Goal: Task Accomplishment & Management: Manage account settings

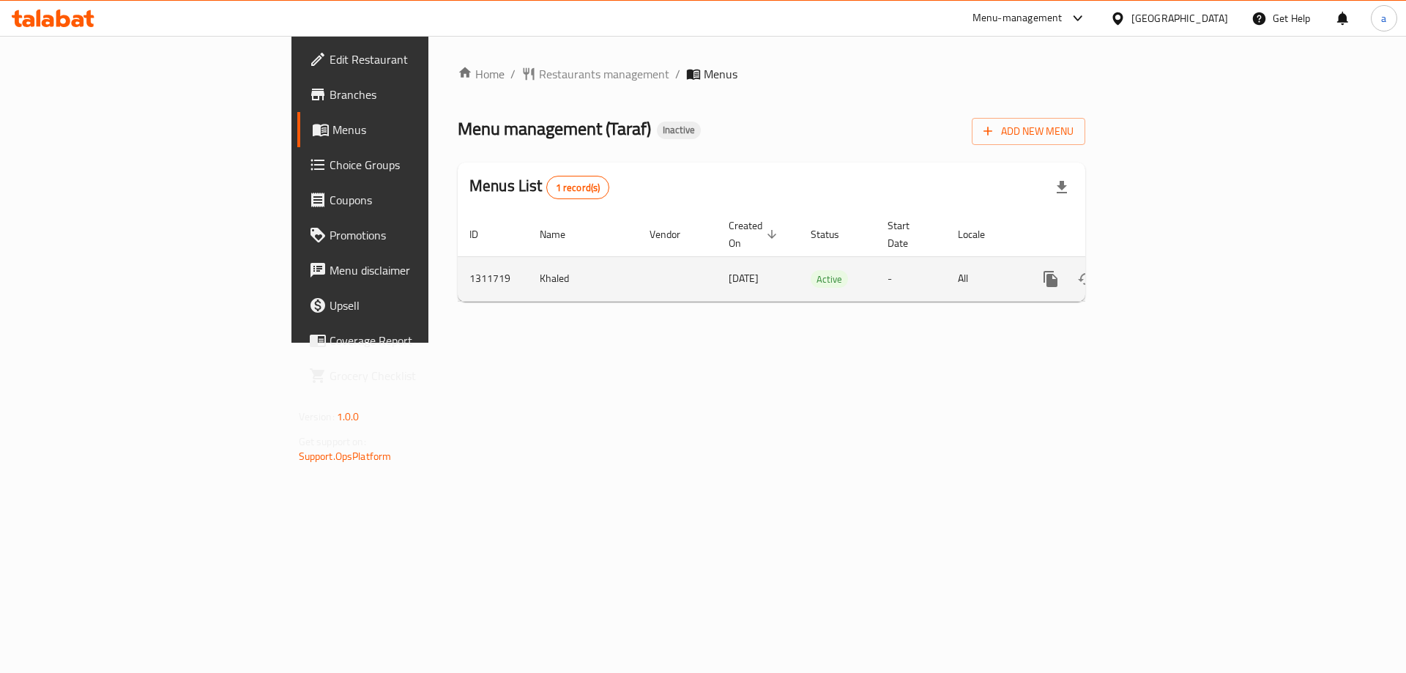
click at [1165, 270] on icon "enhanced table" at bounding box center [1157, 279] width 18 height 18
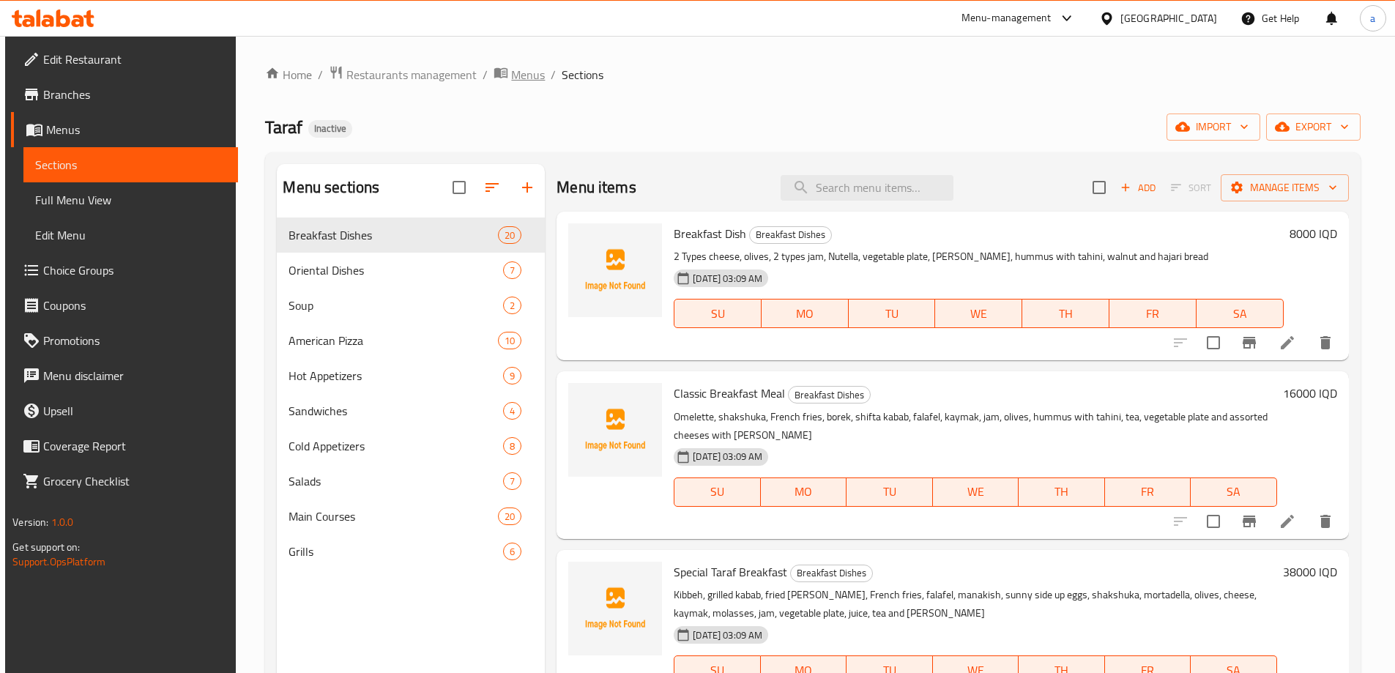
click at [521, 68] on span "Menus" at bounding box center [528, 75] width 34 height 18
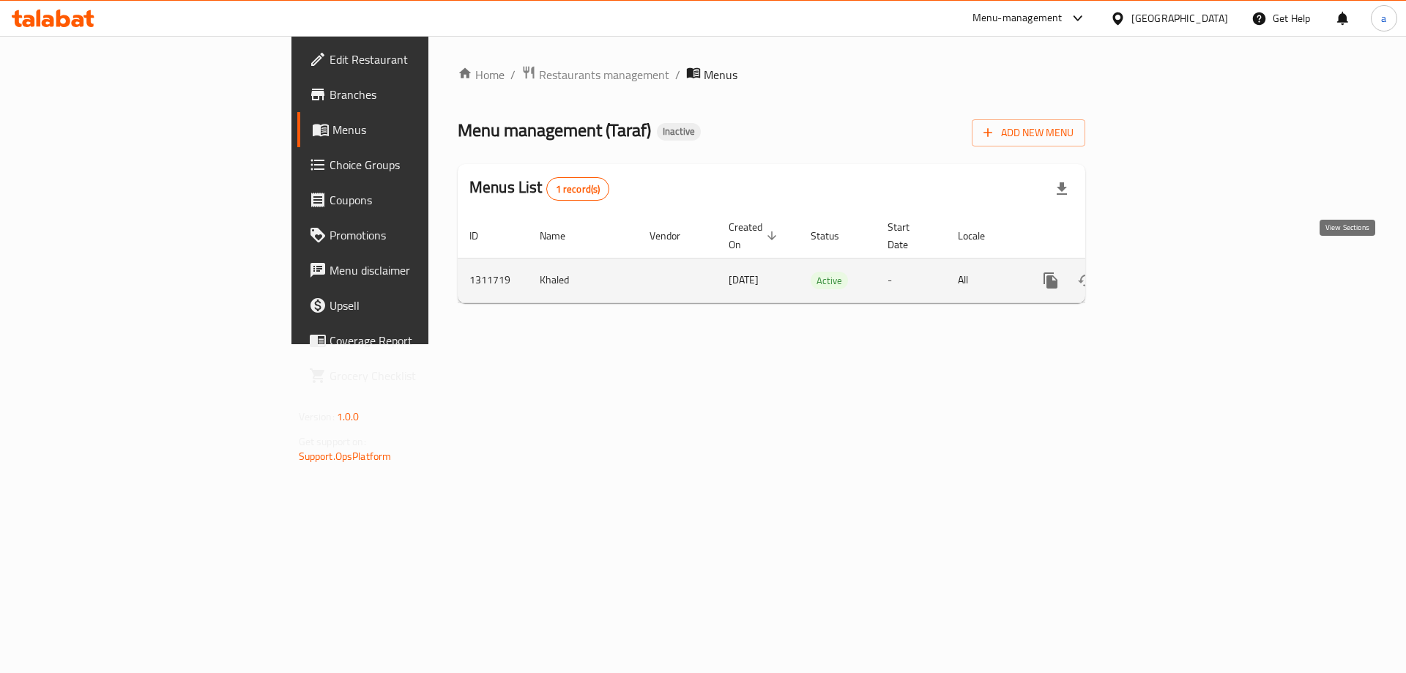
click at [1165, 272] on icon "enhanced table" at bounding box center [1157, 281] width 18 height 18
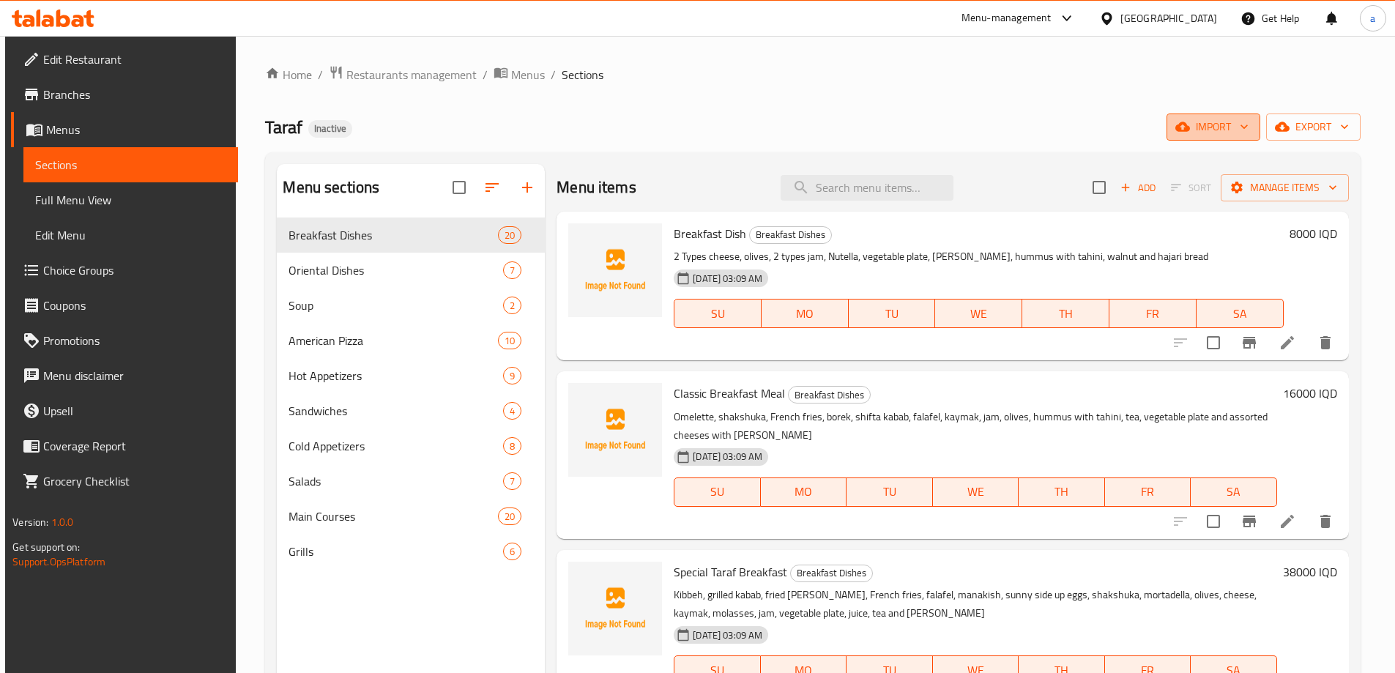
click at [1219, 130] on span "import" at bounding box center [1213, 127] width 70 height 18
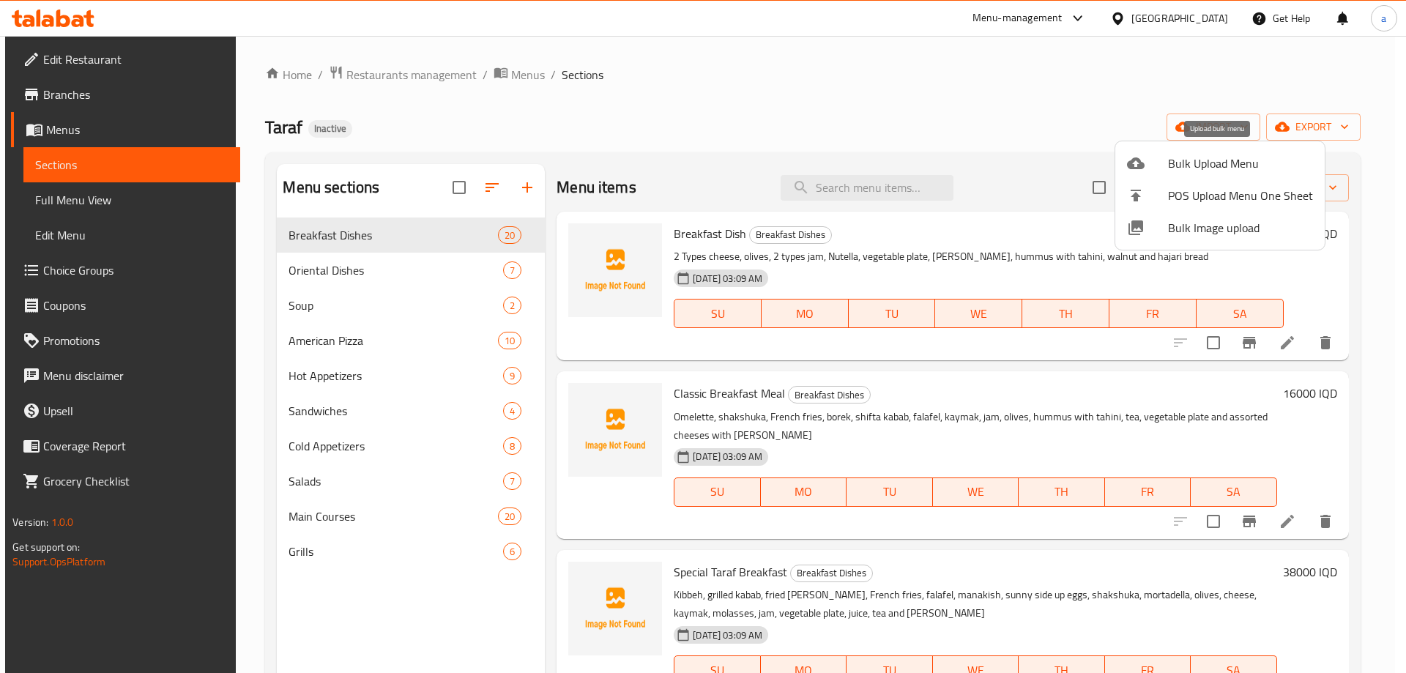
click at [1219, 155] on span "Bulk Upload Menu" at bounding box center [1240, 164] width 145 height 18
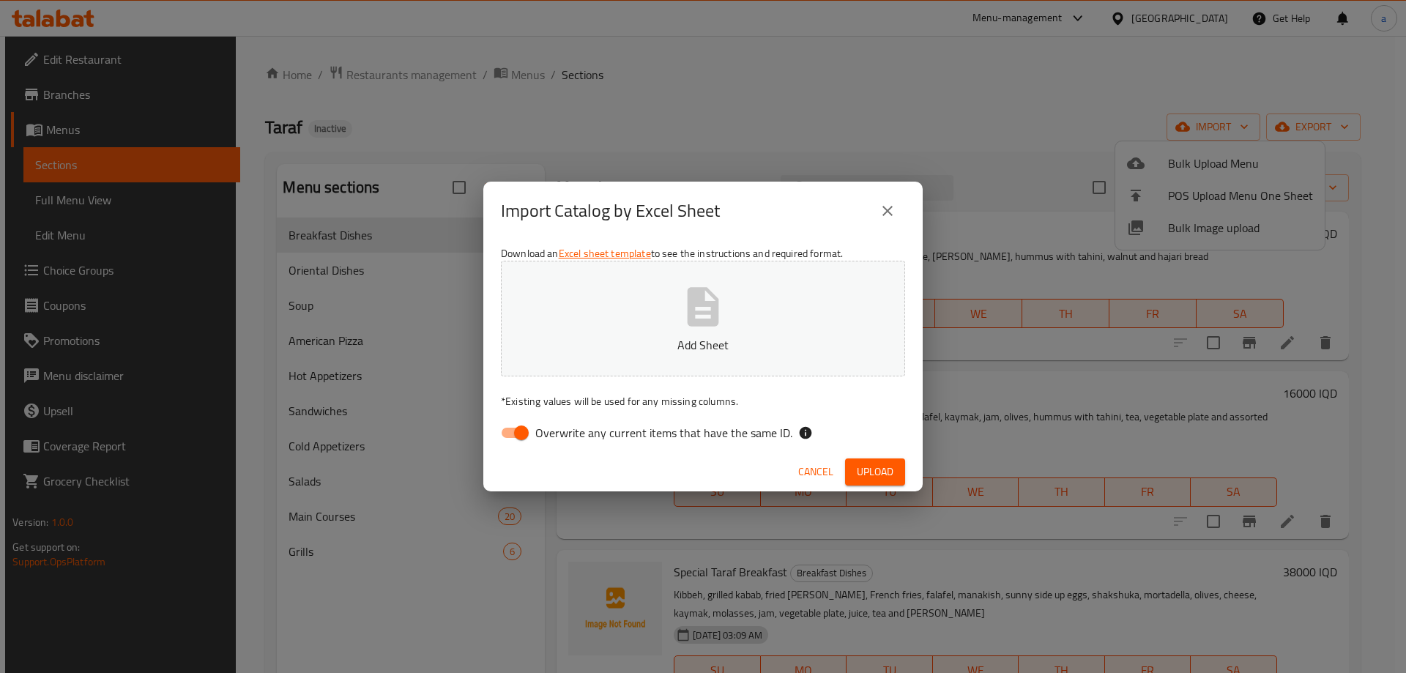
click at [510, 433] on input "Overwrite any current items that have the same ID." at bounding box center [521, 433] width 83 height 28
checkbox input "false"
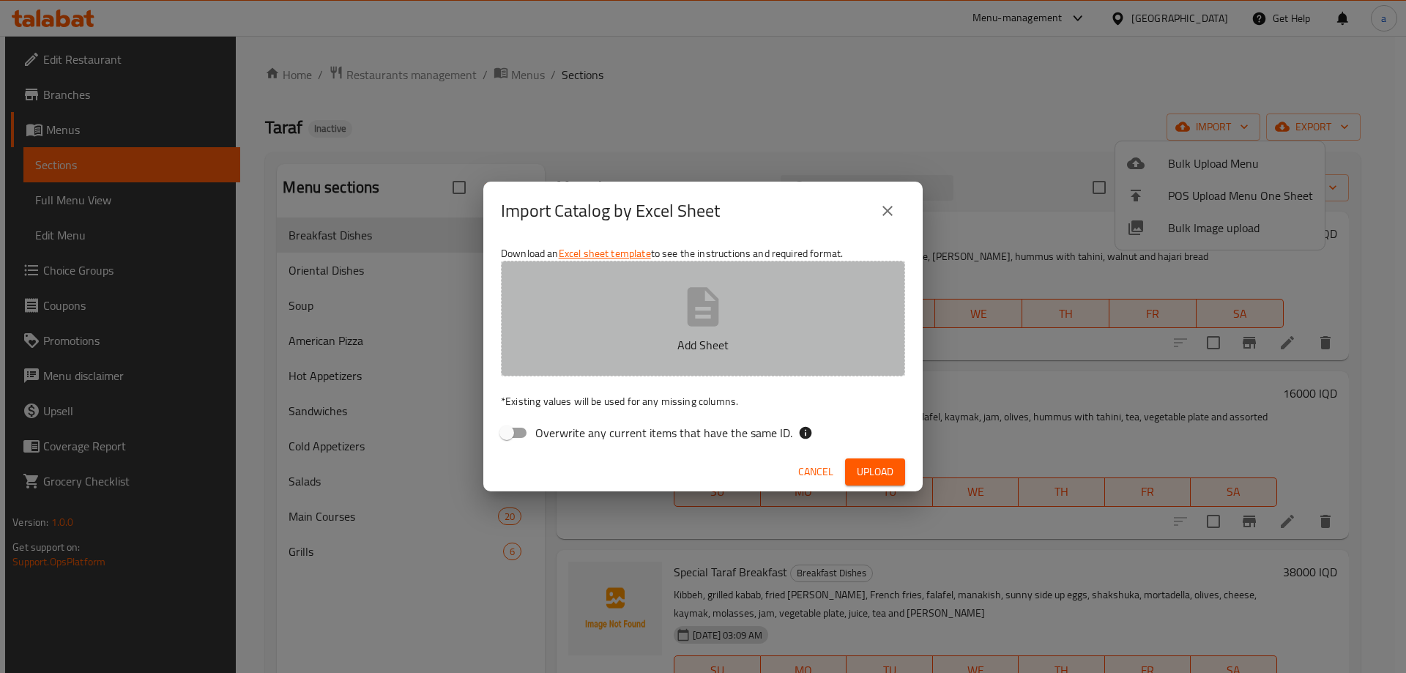
click at [595, 357] on button "Add Sheet" at bounding box center [703, 319] width 404 height 116
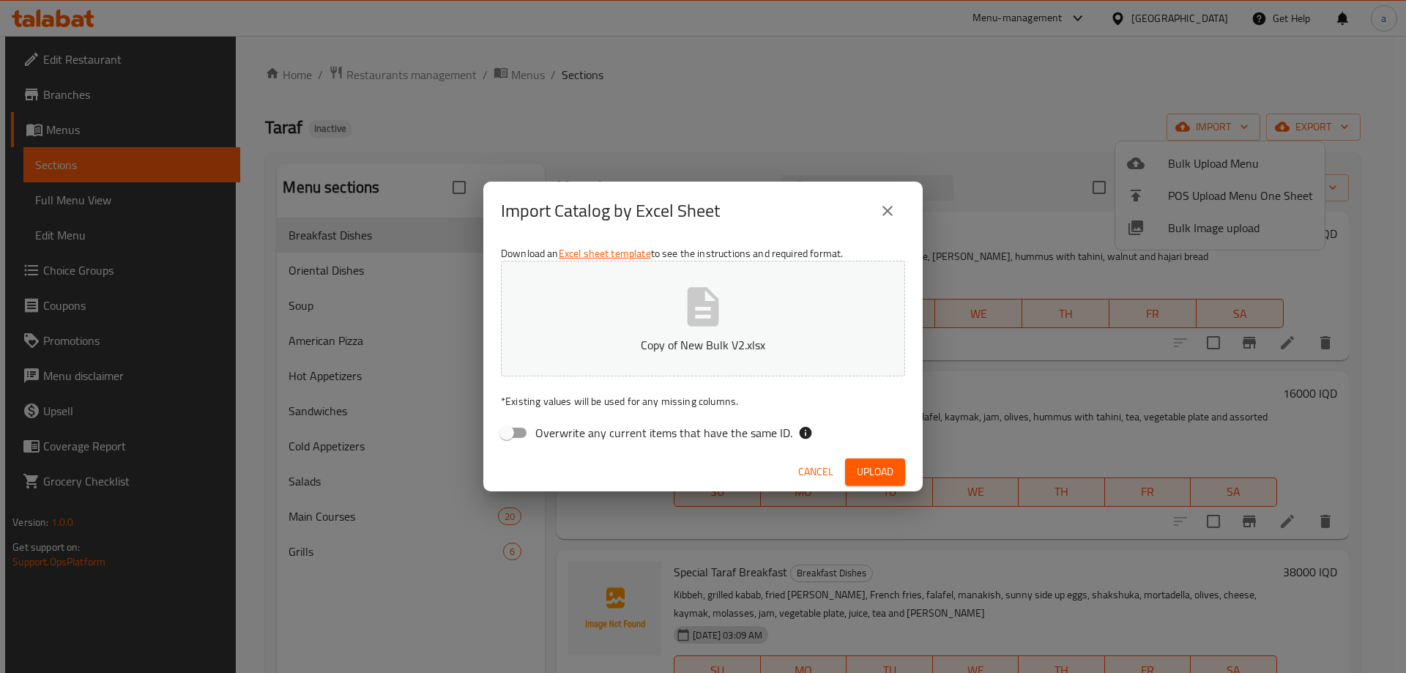
click at [891, 467] on span "Upload" at bounding box center [875, 472] width 37 height 18
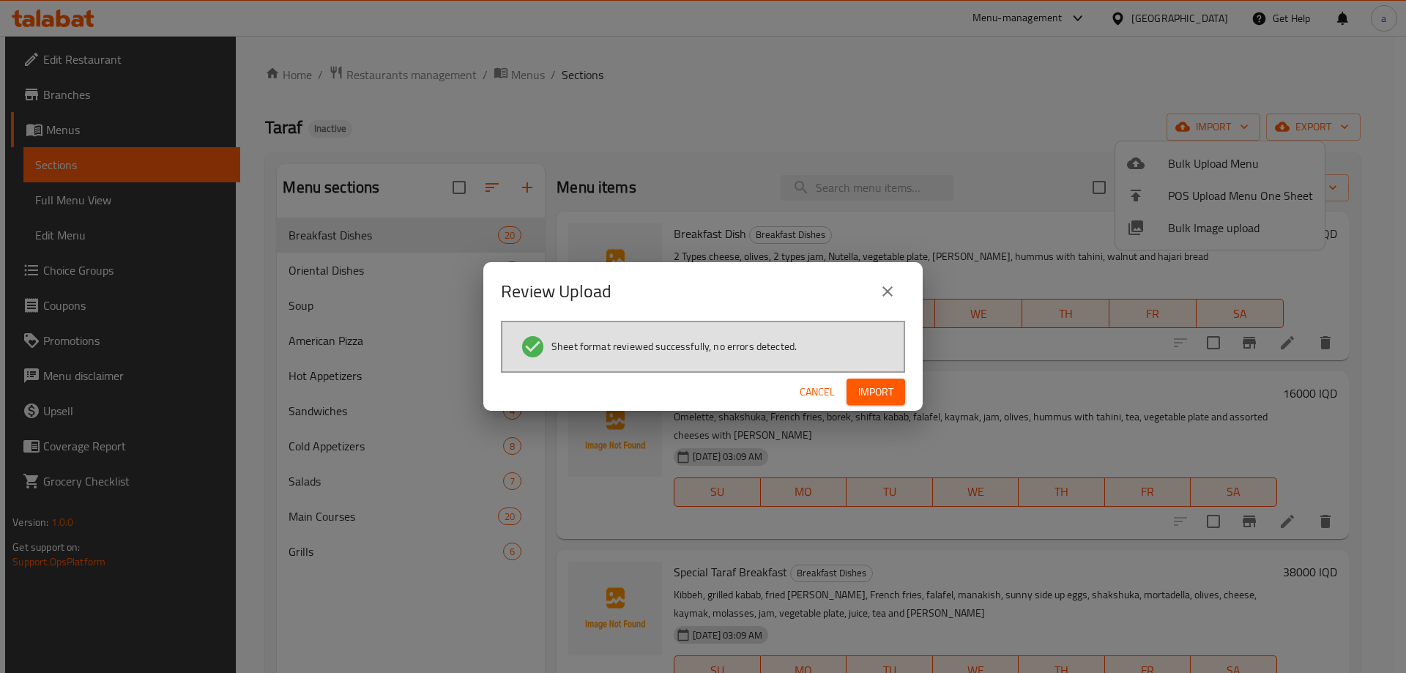
click at [908, 398] on div "Cancel Import" at bounding box center [702, 392] width 439 height 39
click at [885, 391] on span "Import" at bounding box center [875, 392] width 35 height 18
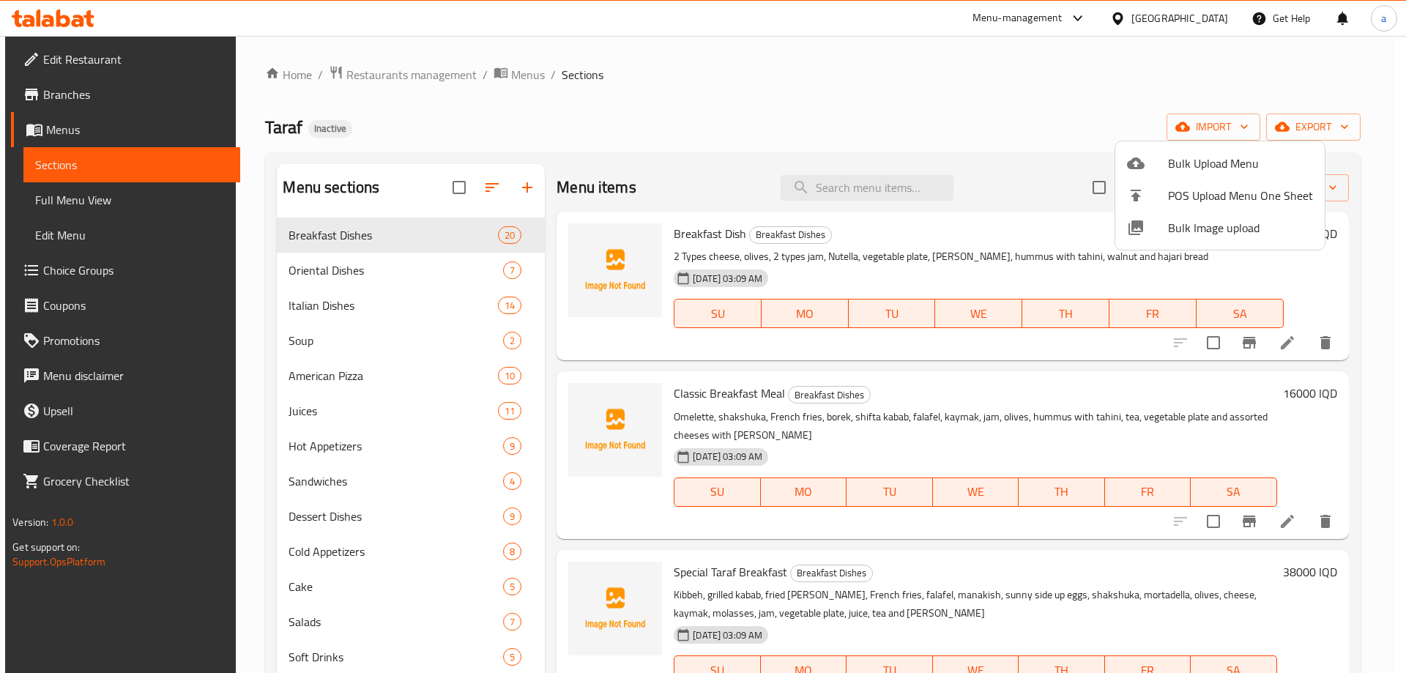
click at [841, 146] on div at bounding box center [703, 336] width 1406 height 673
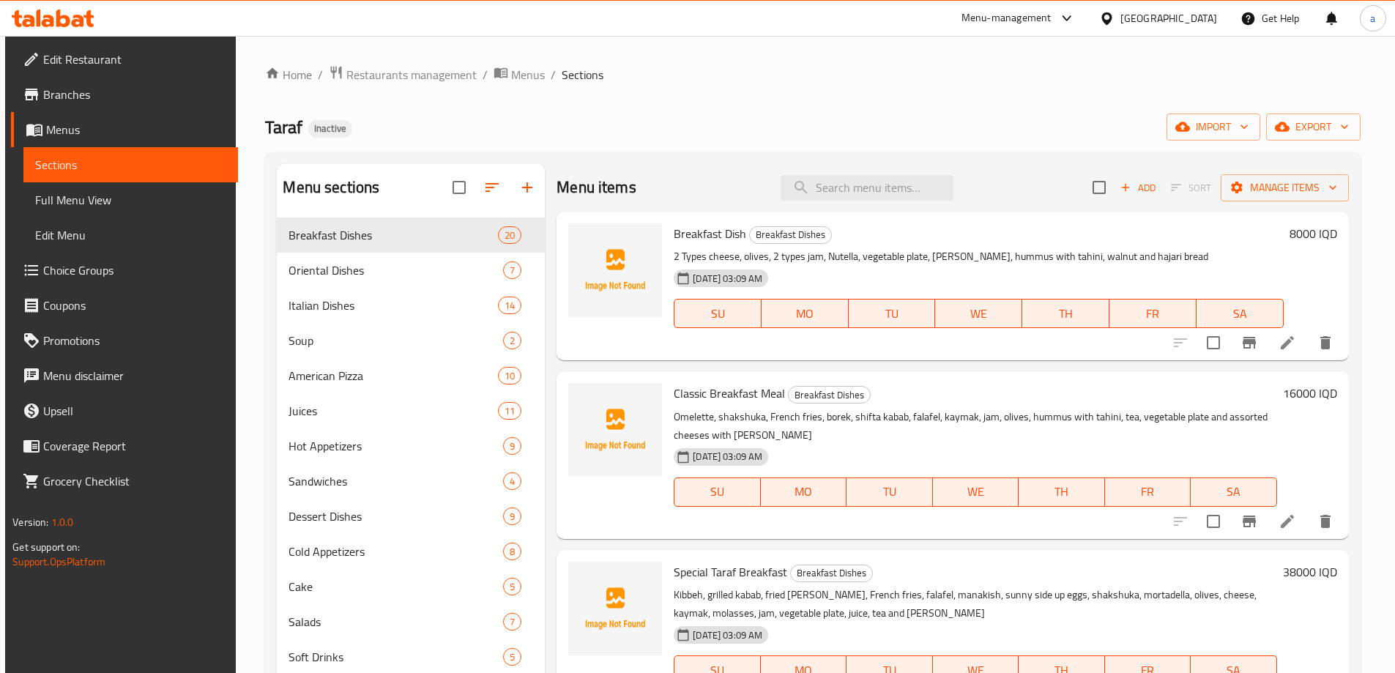
click at [855, 119] on div "Taraf Inactive import export" at bounding box center [812, 127] width 1095 height 27
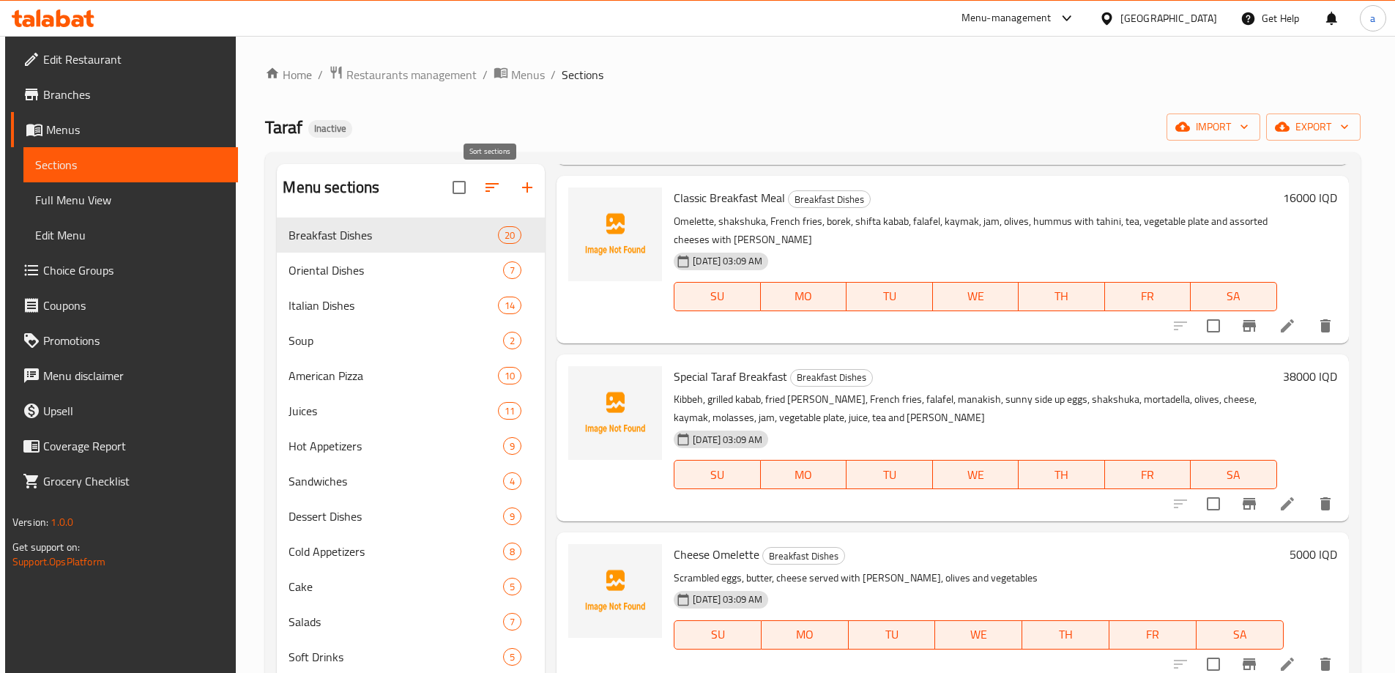
click at [494, 176] on button "button" at bounding box center [492, 187] width 35 height 35
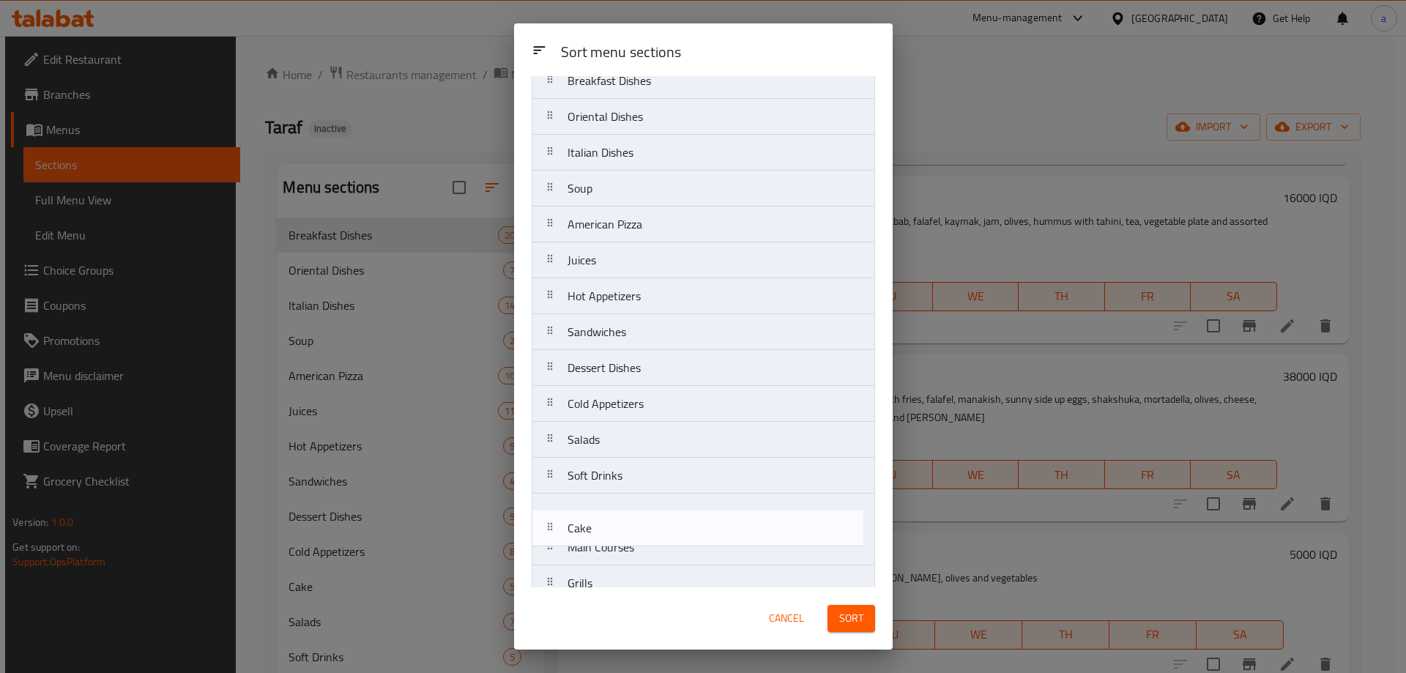
scroll to position [76, 0]
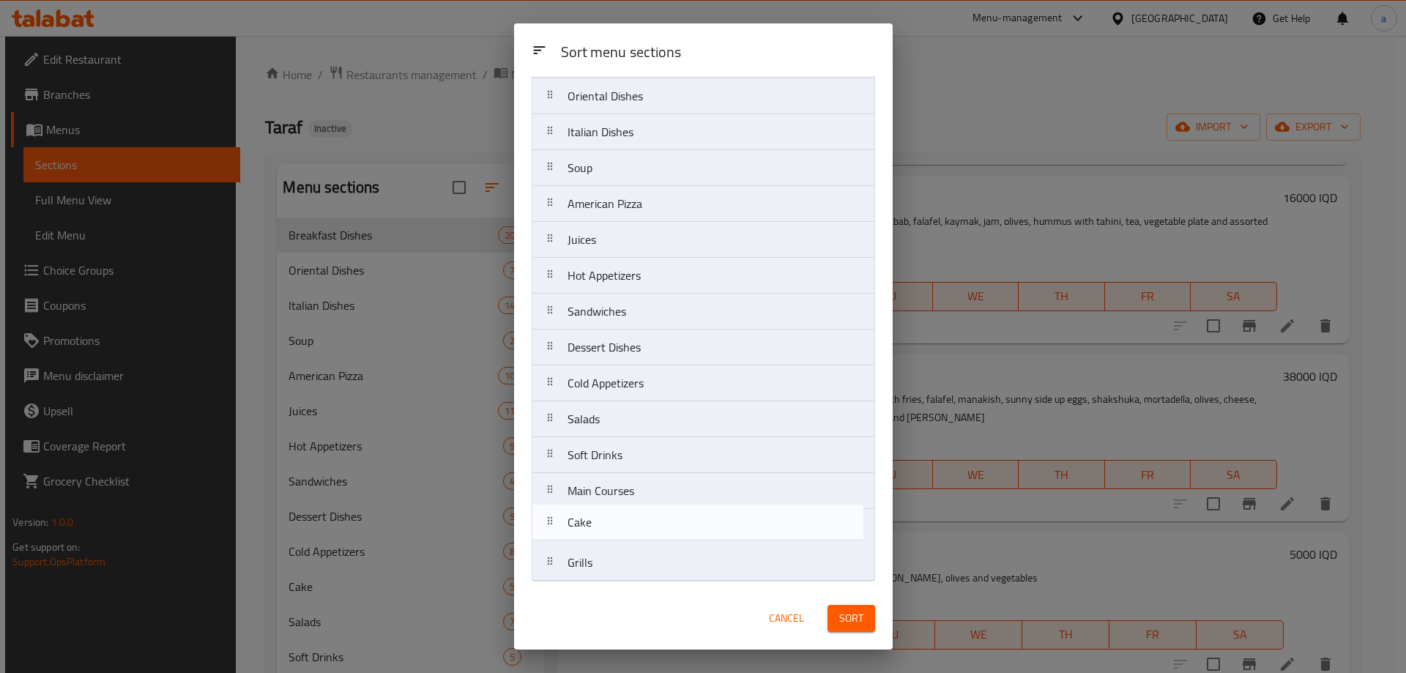
drag, startPoint x: 609, startPoint y: 502, endPoint x: 609, endPoint y: 536, distance: 34.4
click at [609, 536] on nav "Breakfast Dishes Oriental Dishes Italian Dishes Soup American Pizza Juices Hot …" at bounding box center [703, 312] width 343 height 540
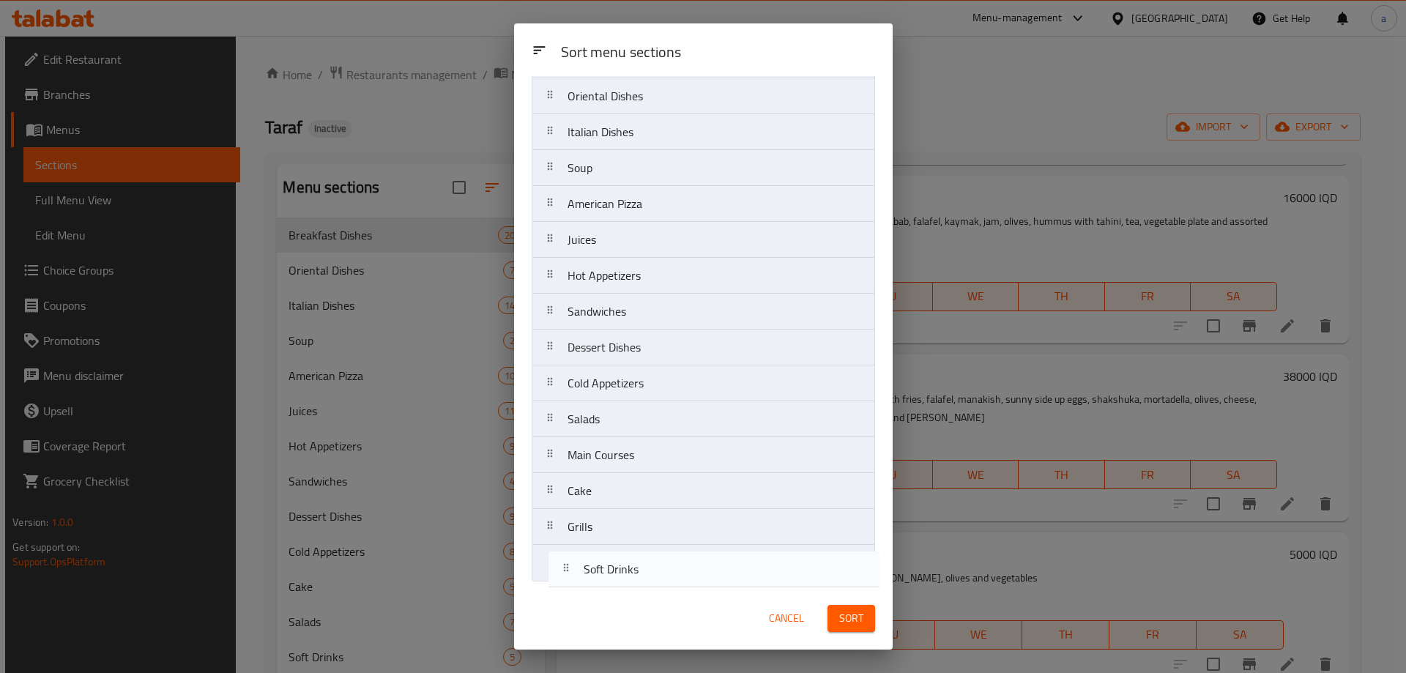
drag, startPoint x: 614, startPoint y: 472, endPoint x: 631, endPoint y: 580, distance: 108.9
click at [631, 581] on nav "Breakfast Dishes Oriental Dishes Italian Dishes Soup American Pizza Juices Hot …" at bounding box center [703, 312] width 343 height 540
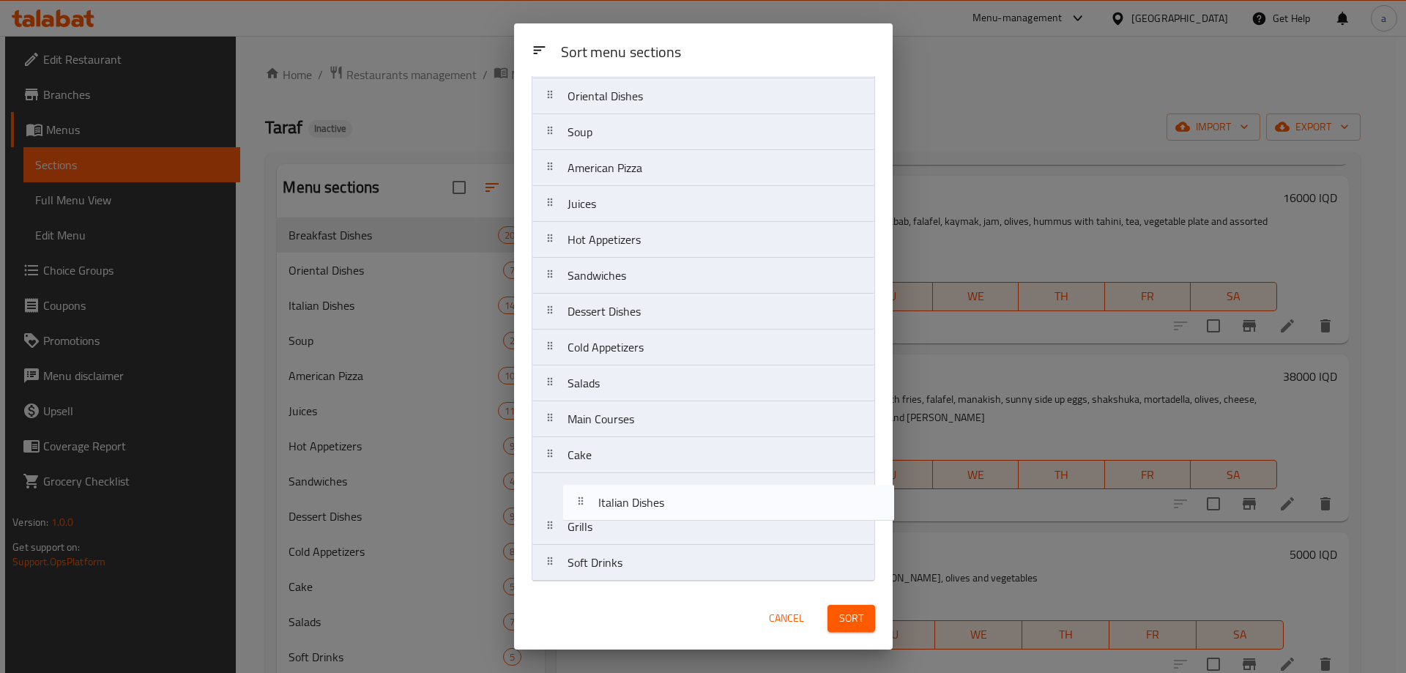
drag, startPoint x: 608, startPoint y: 142, endPoint x: 640, endPoint y: 527, distance: 386.6
click at [640, 527] on nav "Breakfast Dishes Oriental Dishes Italian Dishes Soup American Pizza Juices Hot …" at bounding box center [703, 312] width 343 height 540
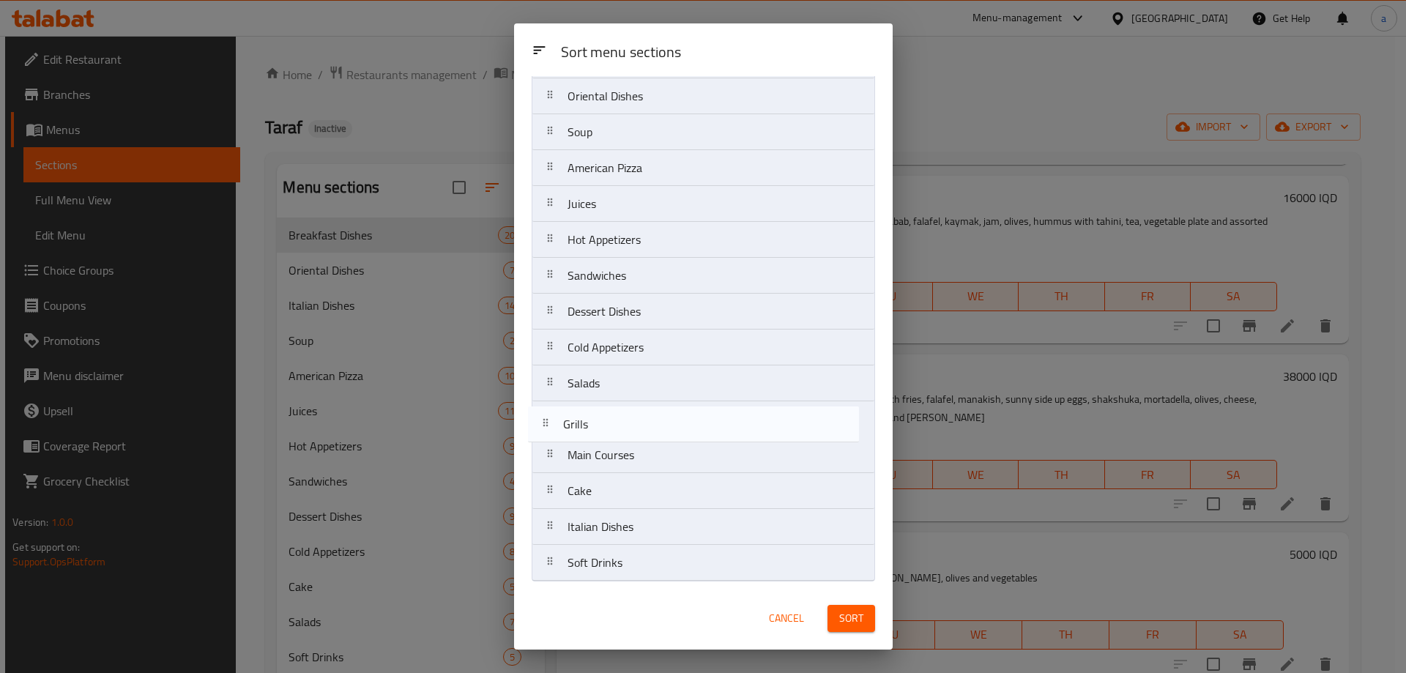
click at [620, 420] on nav "Breakfast Dishes Oriental Dishes Soup American Pizza Juices Hot Appetizers Sand…" at bounding box center [703, 312] width 343 height 540
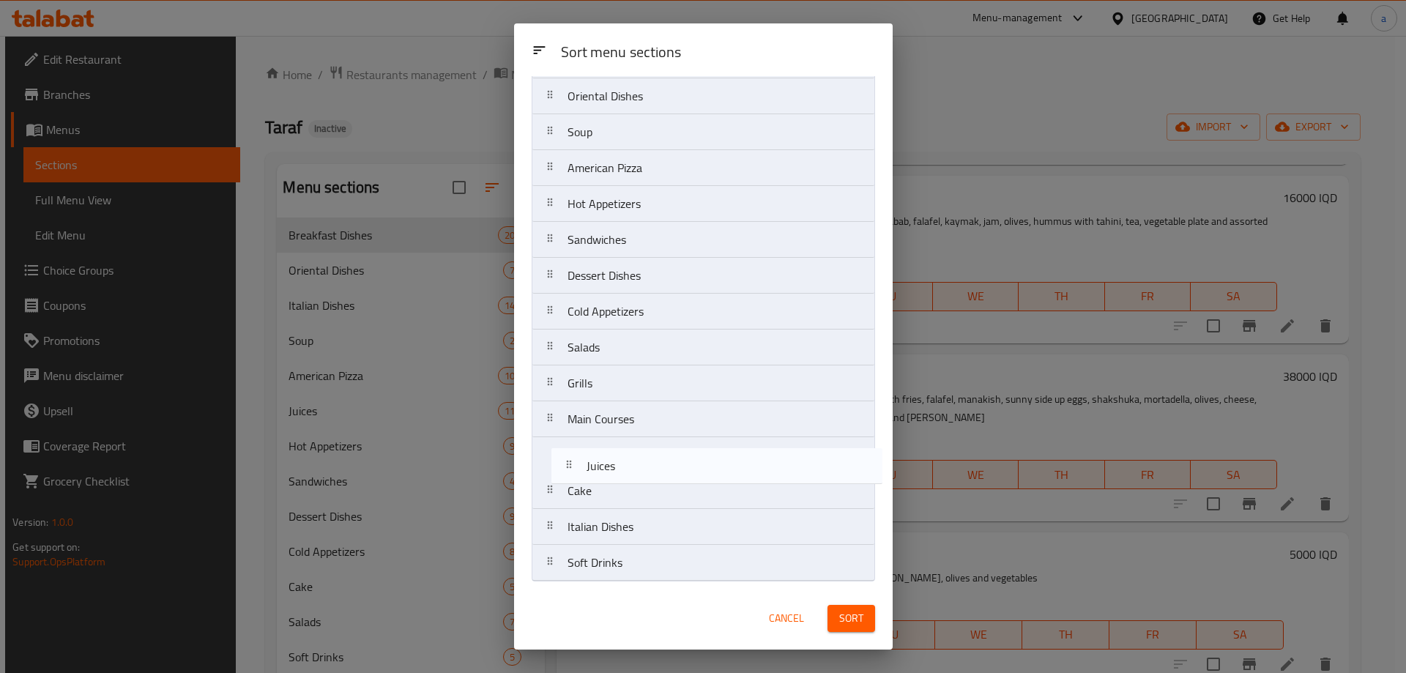
drag, startPoint x: 623, startPoint y: 209, endPoint x: 642, endPoint y: 478, distance: 270.2
click at [642, 478] on nav "Breakfast Dishes Oriental Dishes Soup American Pizza Juices Hot Appetizers Sand…" at bounding box center [703, 312] width 343 height 540
drag, startPoint x: 635, startPoint y: 278, endPoint x: 656, endPoint y: 462, distance: 185.0
click at [656, 462] on nav "Breakfast Dishes Oriental Dishes Soup American Pizza Hot Appetizers Sandwiches …" at bounding box center [703, 312] width 343 height 540
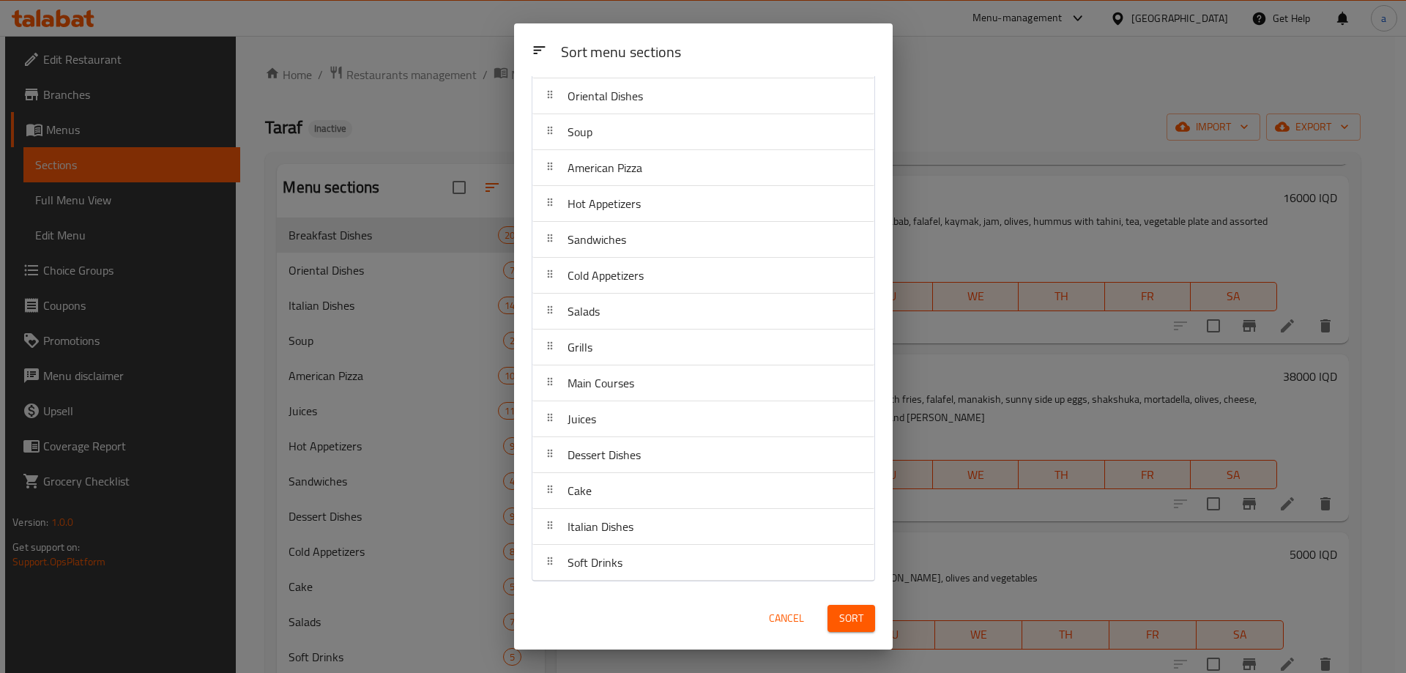
click at [847, 615] on span "Sort" at bounding box center [851, 618] width 24 height 18
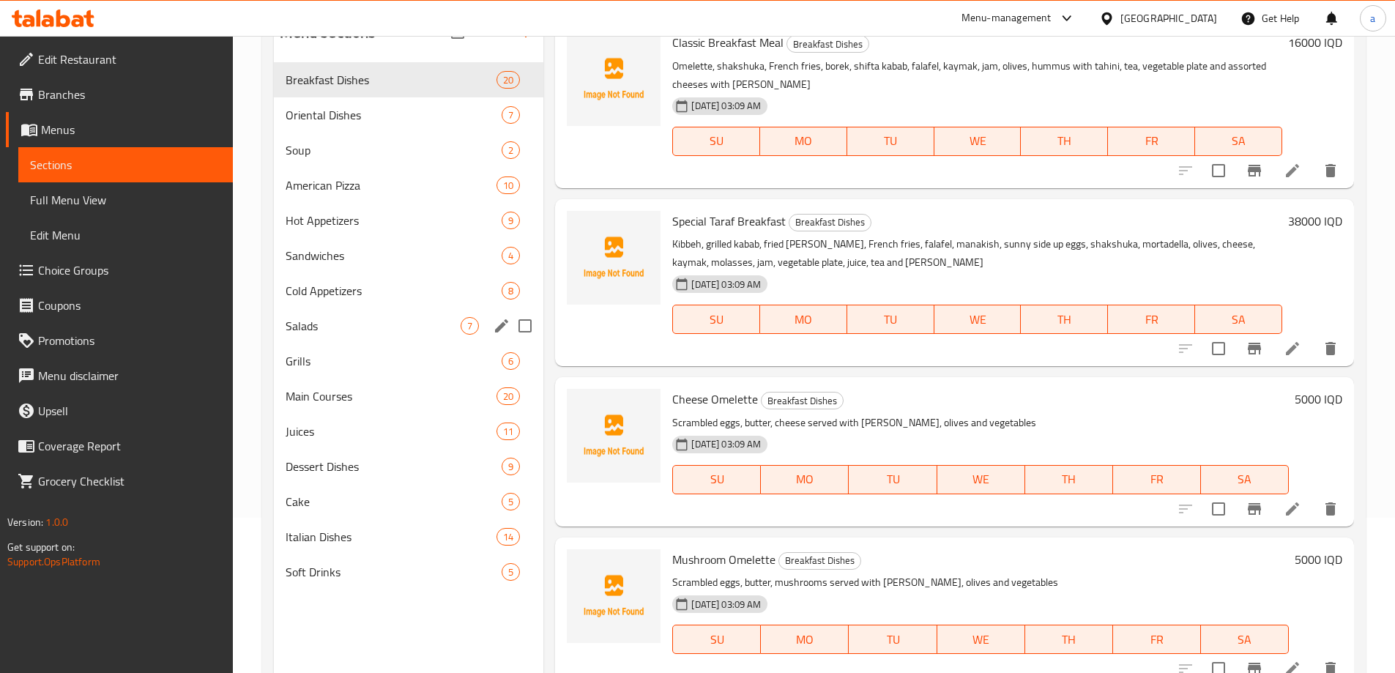
scroll to position [205, 0]
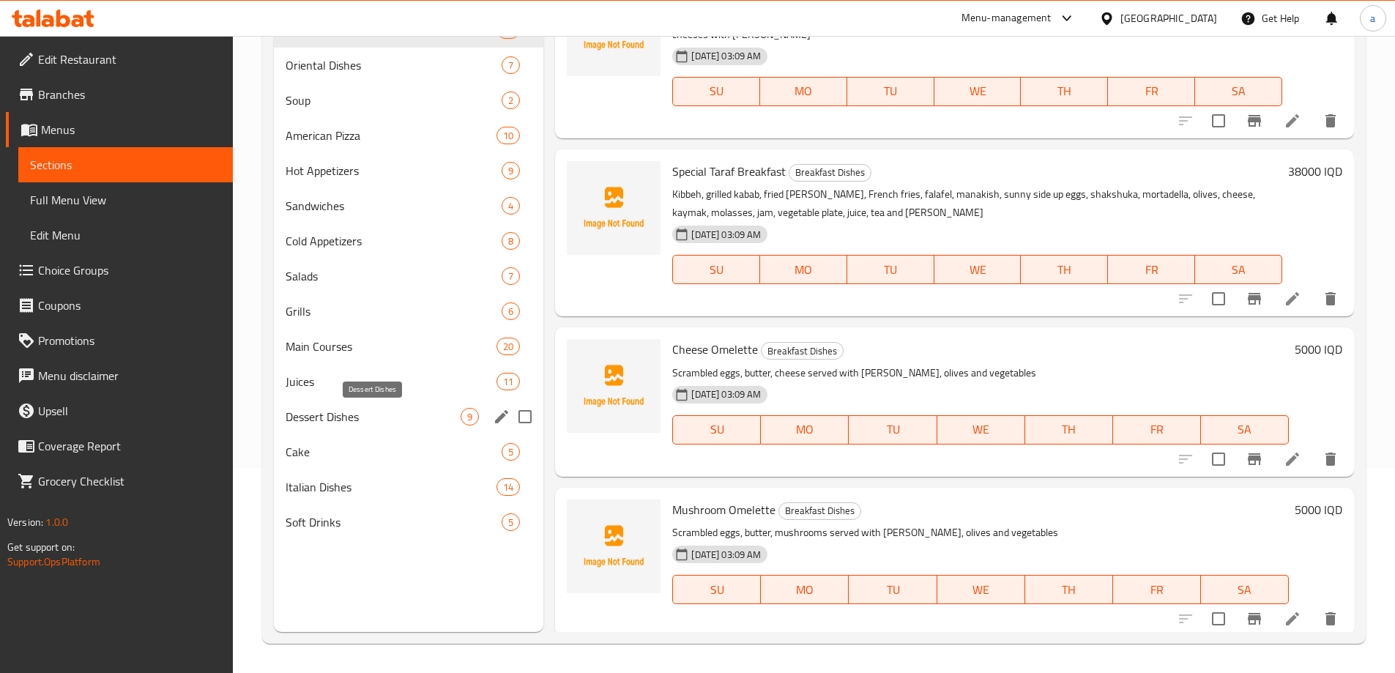
click at [339, 410] on span "Dessert Dishes" at bounding box center [374, 417] width 176 height 18
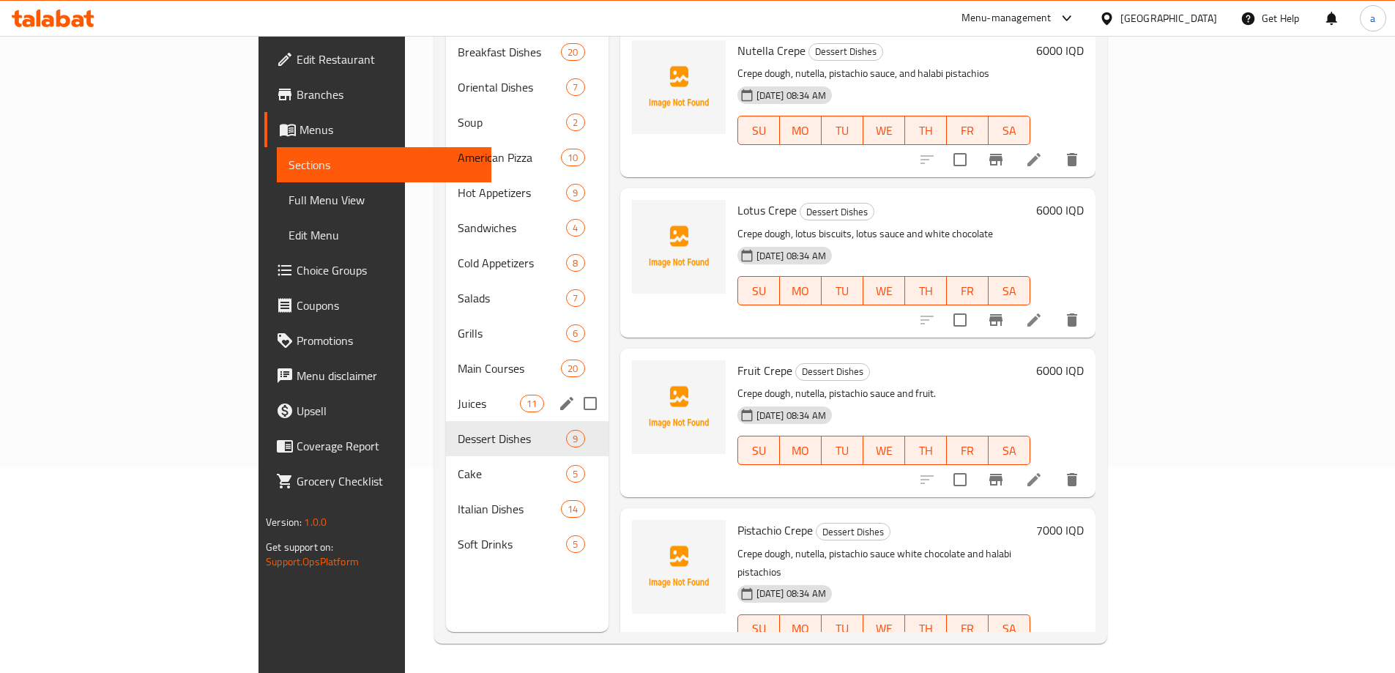
click at [446, 386] on div "Juices 11" at bounding box center [527, 403] width 163 height 35
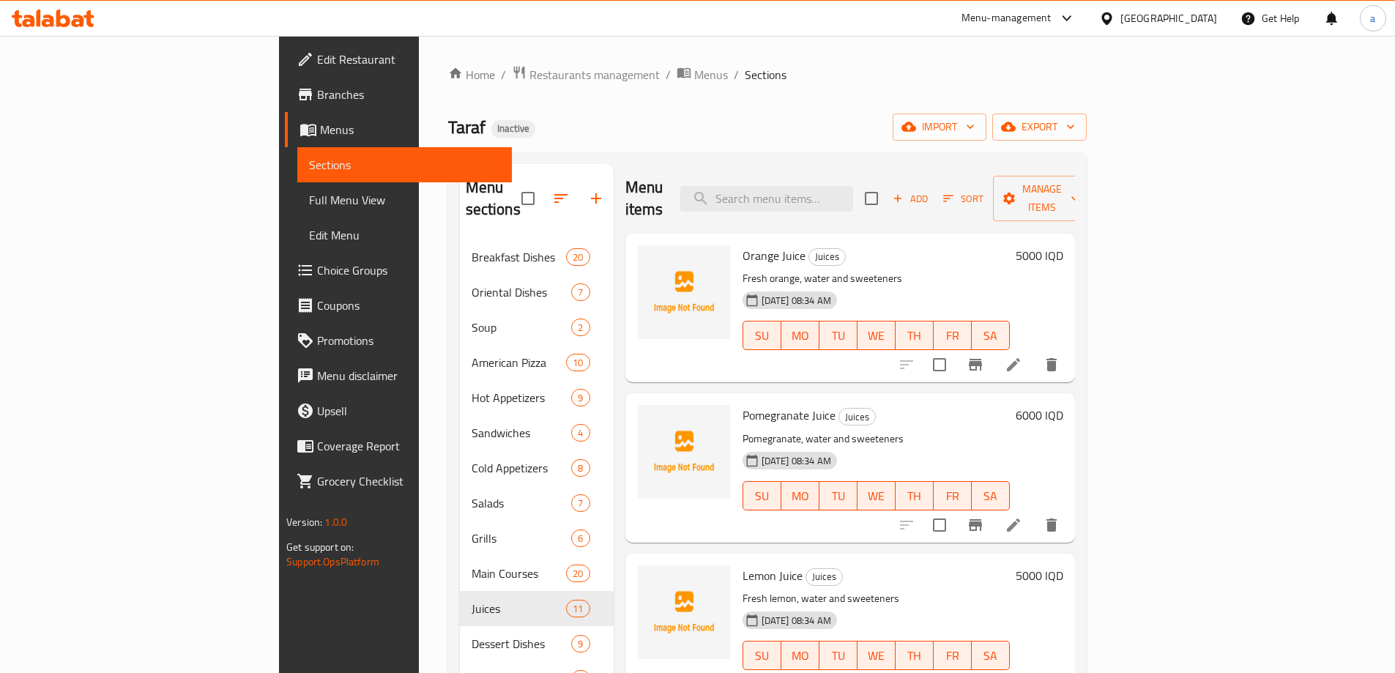
click at [743, 245] on span "Orange Juice" at bounding box center [774, 256] width 63 height 22
copy h6 "Juice"
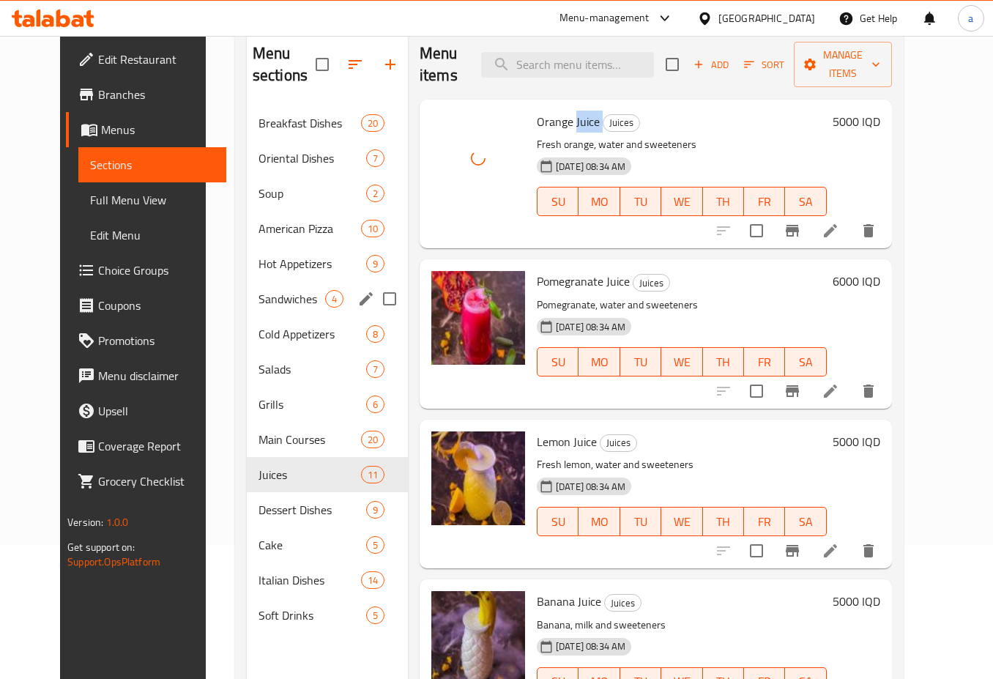
scroll to position [196, 0]
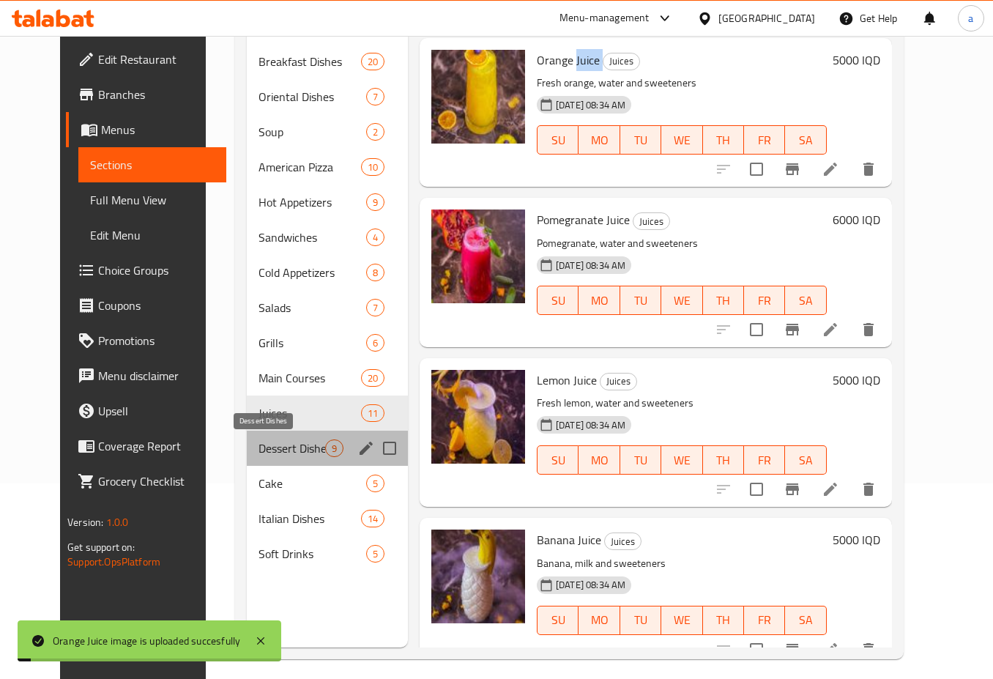
click at [267, 448] on span "Dessert Dishes" at bounding box center [292, 448] width 67 height 18
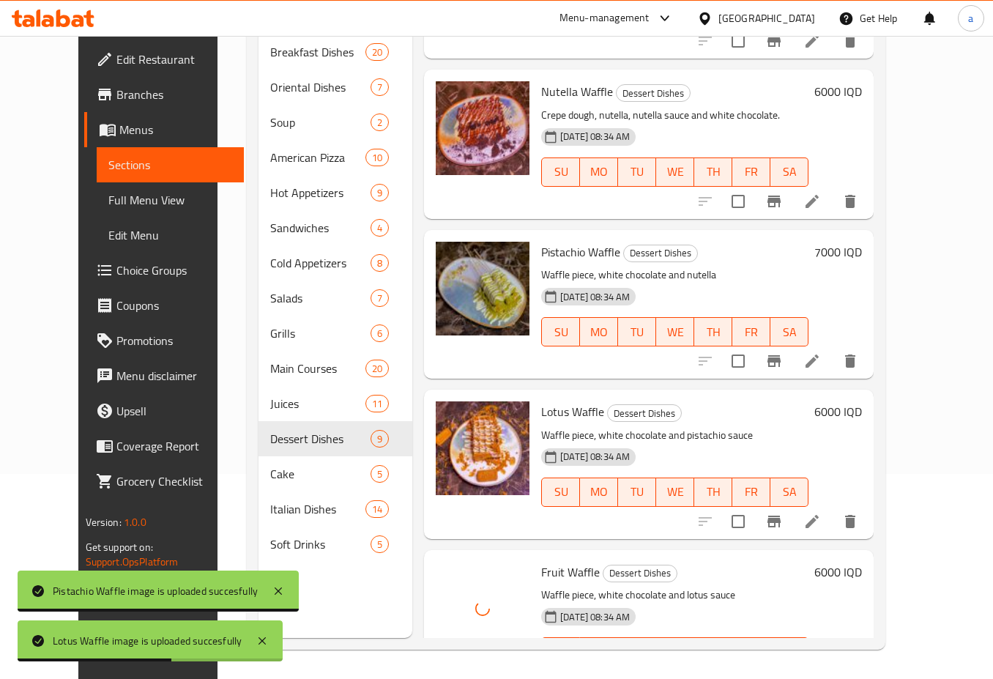
scroll to position [798, 0]
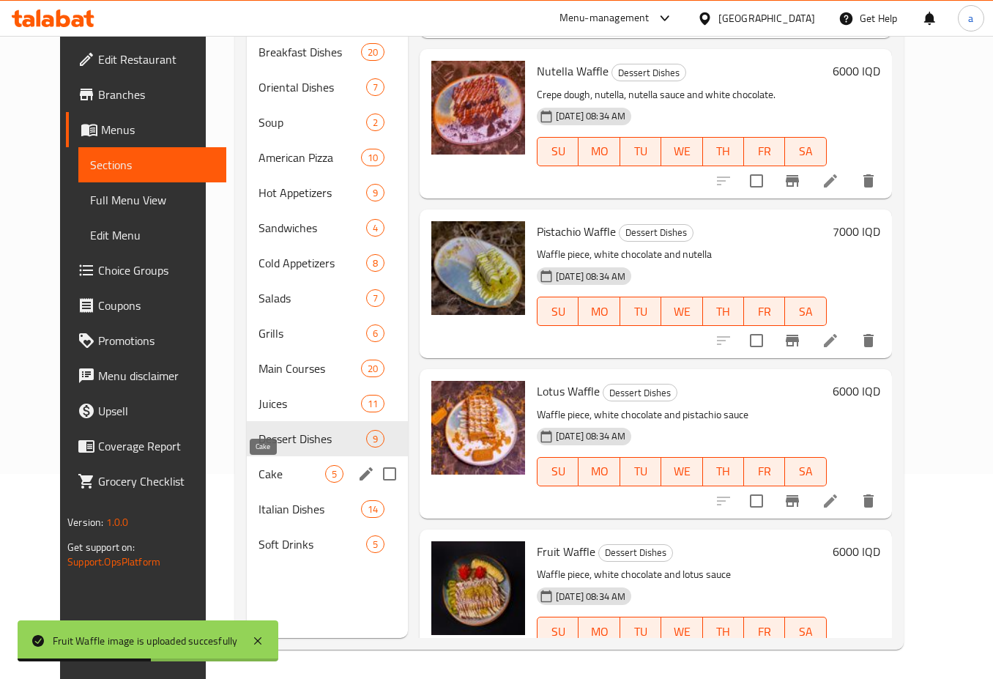
click at [259, 480] on span "Cake" at bounding box center [292, 474] width 67 height 18
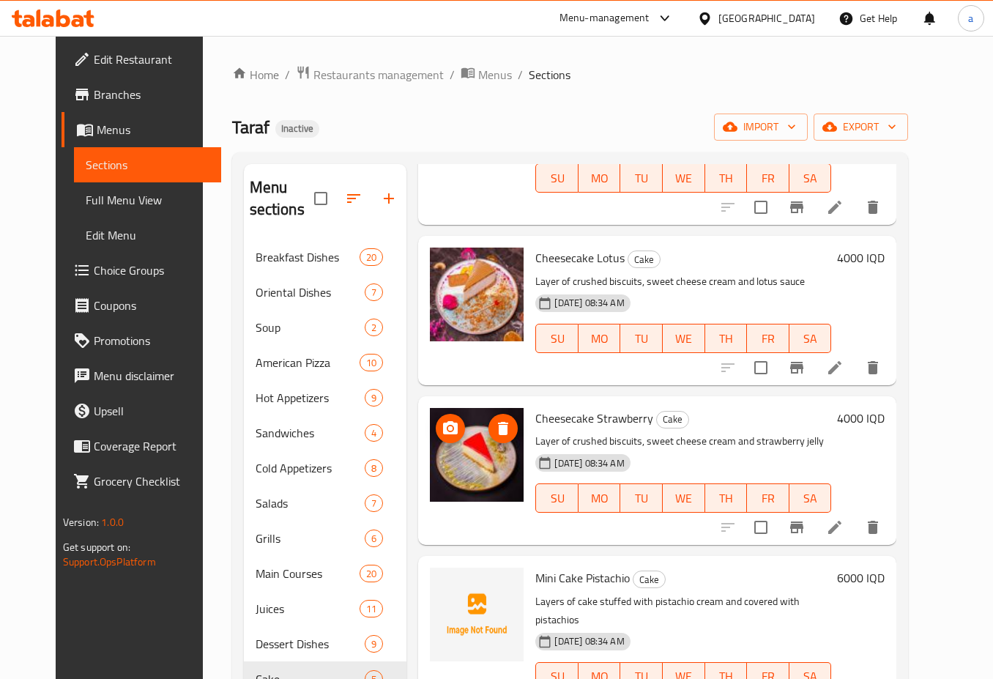
scroll to position [196, 0]
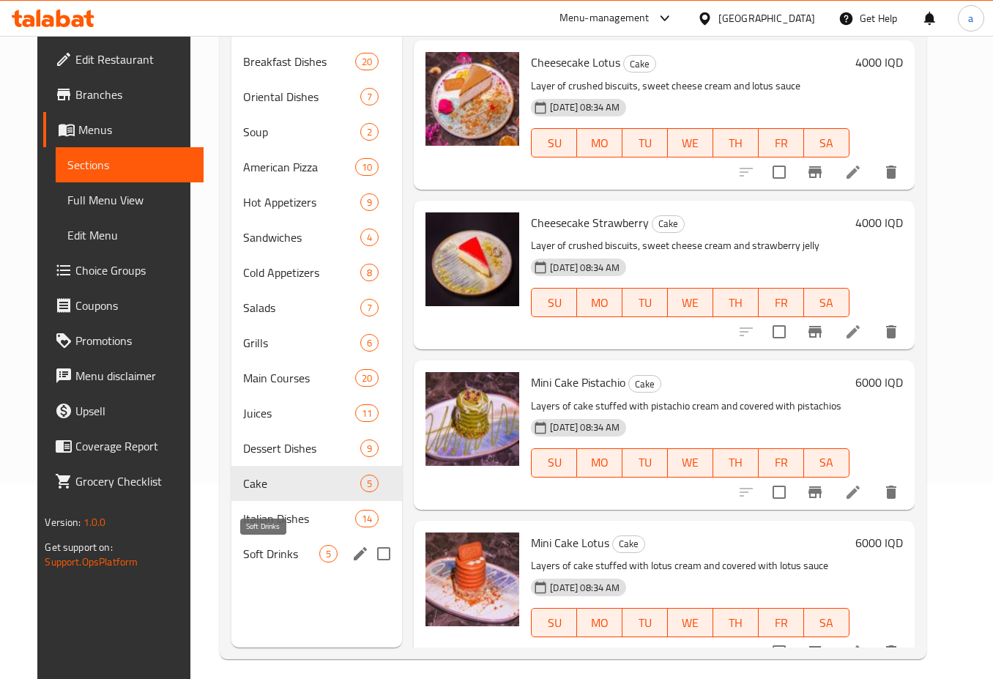
click at [266, 548] on span "Soft Drinks" at bounding box center [281, 554] width 76 height 18
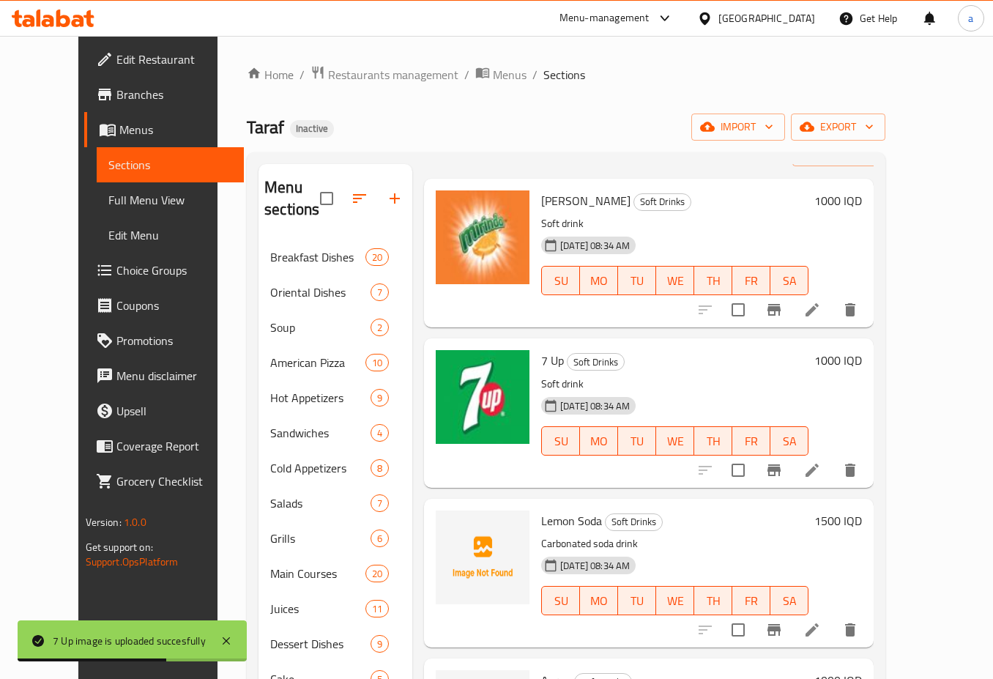
scroll to position [157, 0]
